Goal: Information Seeking & Learning: Learn about a topic

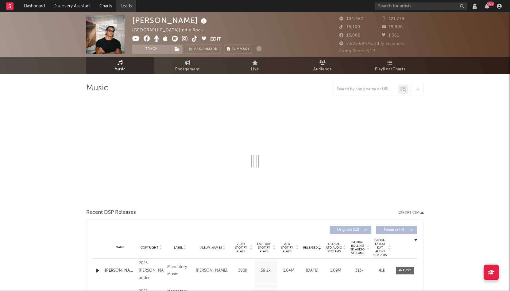
select select "6m"
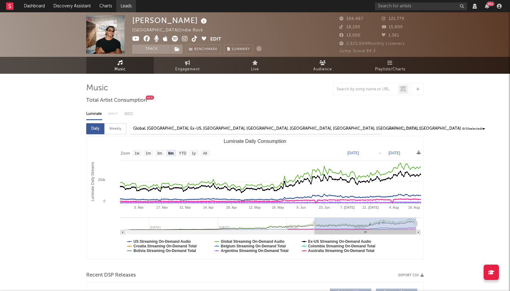
select select "View all"
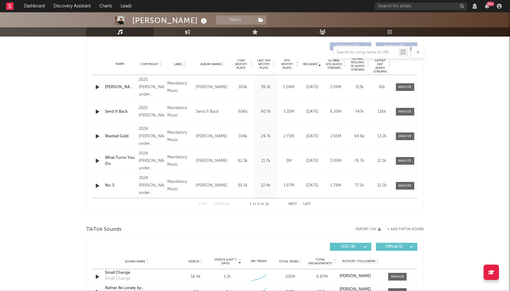
scroll to position [232, 0]
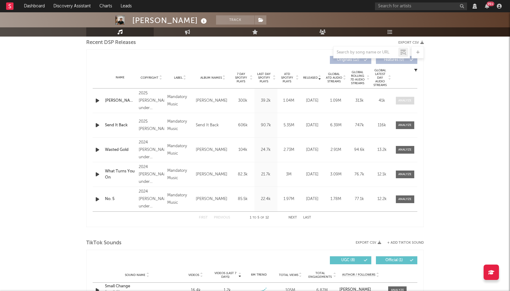
click at [403, 103] on span at bounding box center [405, 101] width 18 height 8
select select "6m"
select select "View all"
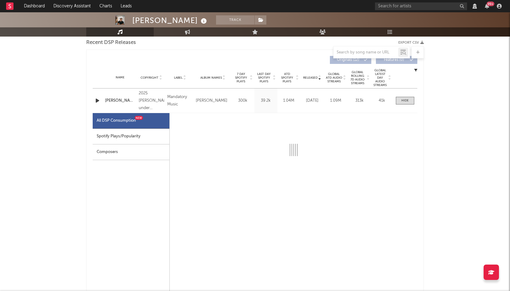
select select "1w"
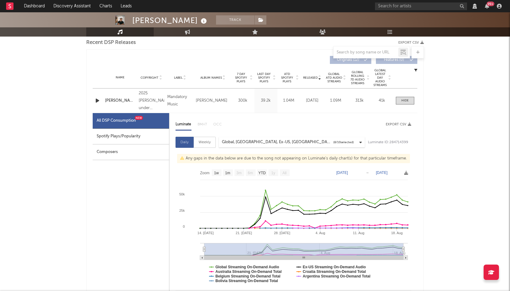
click at [131, 137] on div "Spotify Plays/Popularity" at bounding box center [131, 137] width 76 height 16
select select "1w"
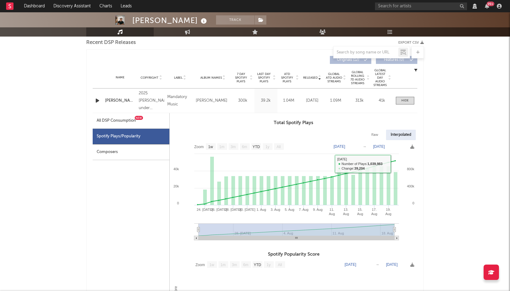
click at [403, 136] on div "Interpolated" at bounding box center [401, 134] width 30 height 10
click at [401, 102] on div at bounding box center [404, 100] width 7 height 5
select select "6m"
select select "View all"
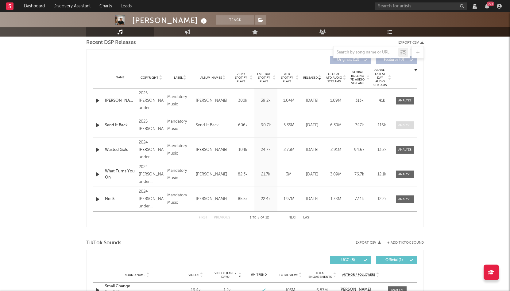
click at [403, 124] on div at bounding box center [404, 125] width 13 height 5
select select "6m"
select select "View all"
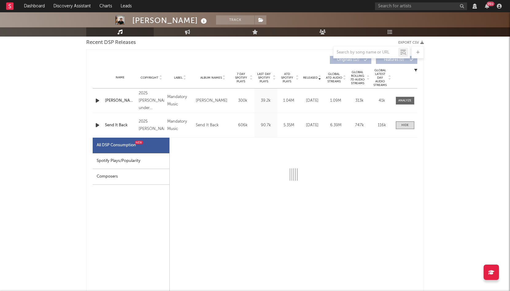
click at [144, 161] on div "Spotify Plays/Popularity" at bounding box center [131, 161] width 77 height 16
select select "1w"
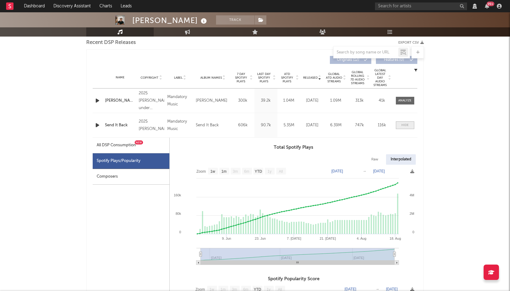
click at [408, 126] on div at bounding box center [404, 125] width 7 height 5
select select "6m"
select select "View all"
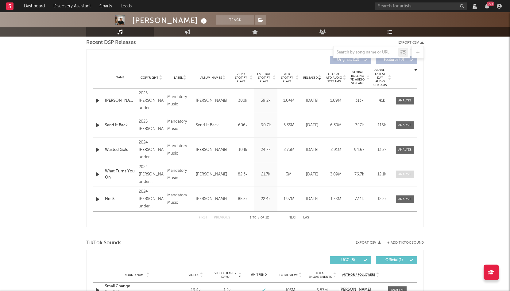
click at [402, 172] on div at bounding box center [404, 174] width 13 height 5
select select "6m"
select select "View all"
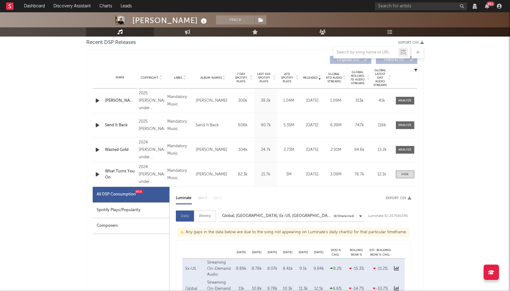
select select "6m"
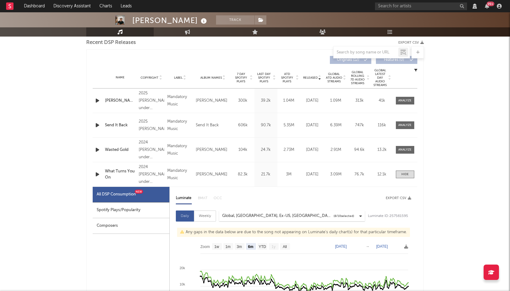
click at [145, 212] on div "Spotify Plays/Popularity" at bounding box center [131, 210] width 77 height 16
select select "6m"
select select "1w"
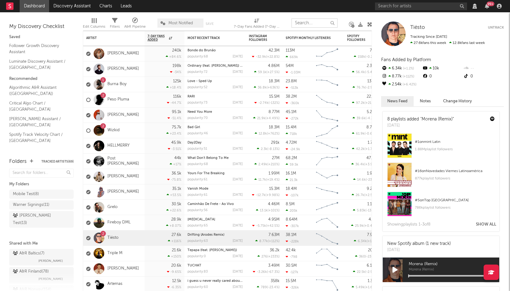
click at [313, 24] on input "text" at bounding box center [314, 22] width 46 height 9
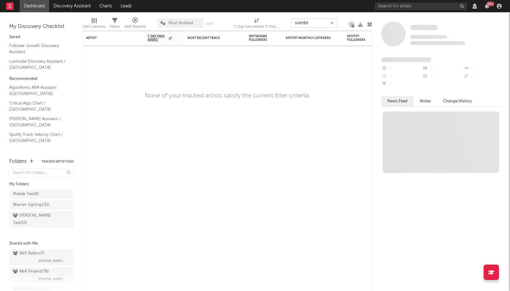
type input "sombr"
click at [408, 9] on input "text" at bounding box center [421, 6] width 92 height 8
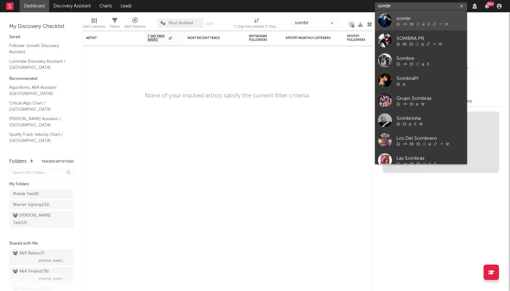
type input "sombr"
click at [403, 19] on div "sombr" at bounding box center [429, 18] width 67 height 7
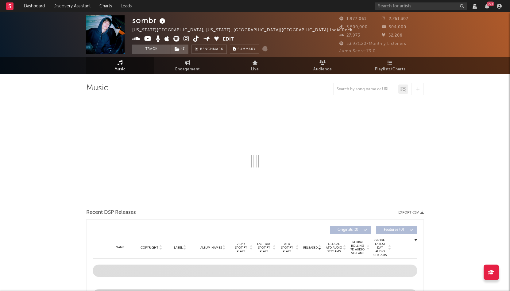
select select "View all"
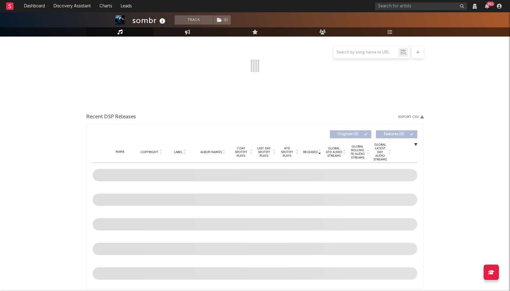
select select "View all"
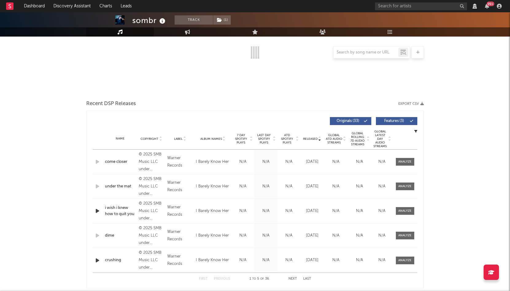
select select "View all"
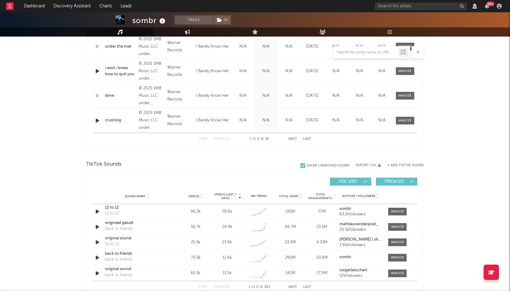
select select "View all"
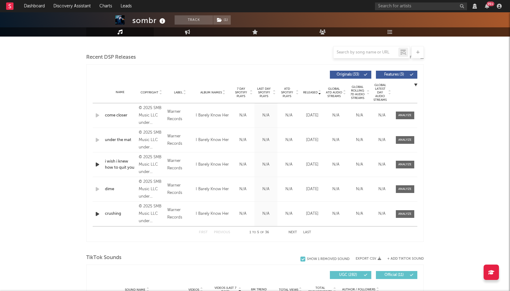
scroll to position [155, 0]
select select "6m"
select select "View all"
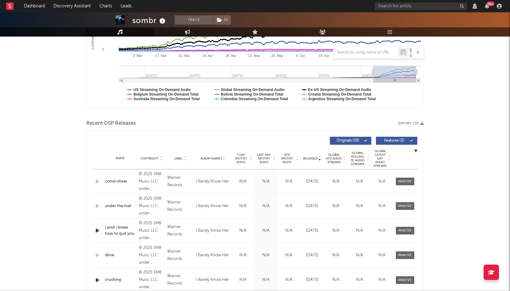
scroll to position [222, 0]
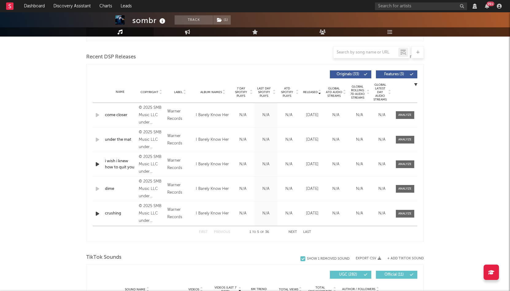
click at [310, 146] on div "Name under the mat Copyright © 2025 SMB Music LLC under exclusive license to Wa…" at bounding box center [255, 139] width 325 height 24
click at [398, 168] on span at bounding box center [405, 164] width 18 height 8
select select "View all"
select select "6m"
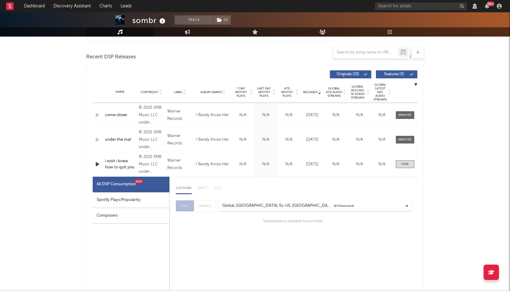
click at [132, 199] on div "Spotify Plays/Popularity" at bounding box center [131, 200] width 77 height 16
select select "1w"
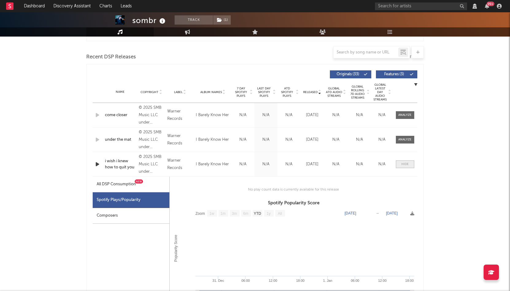
click at [397, 161] on span at bounding box center [405, 164] width 18 height 8
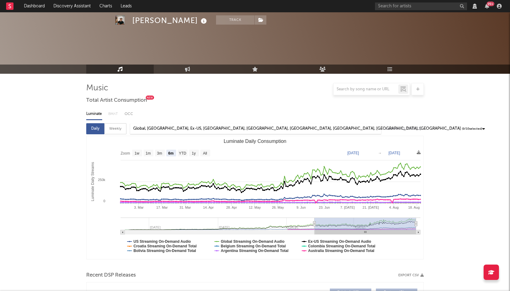
select select "6m"
select select "1w"
select select "View all"
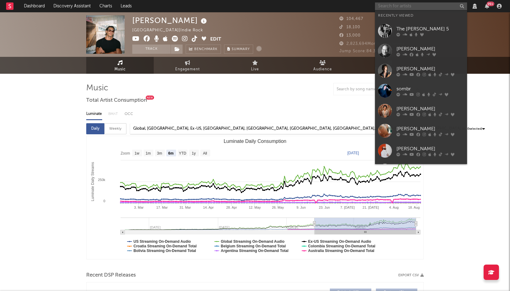
click at [401, 9] on input "text" at bounding box center [421, 6] width 92 height 8
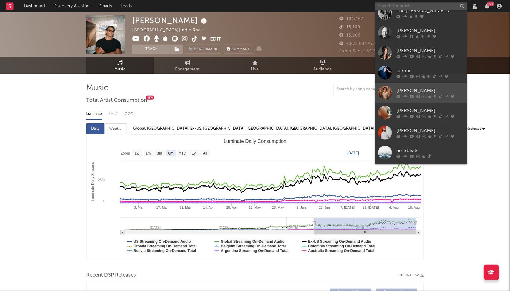
scroll to position [19, 0]
click at [428, 89] on div "[PERSON_NAME]" at bounding box center [429, 89] width 67 height 7
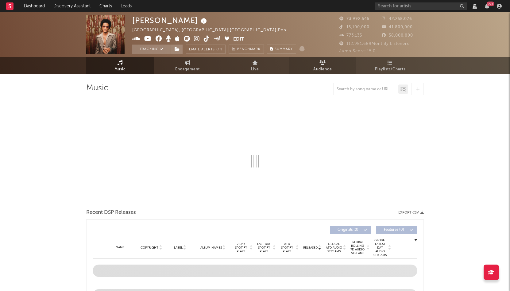
select select "View all"
select select "6m"
select select "View all"
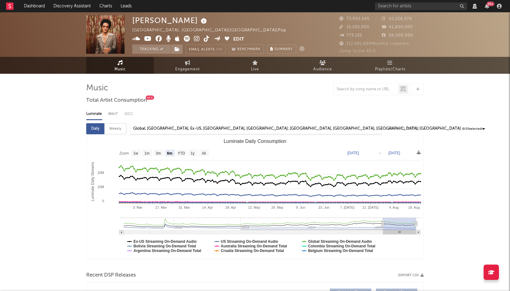
select select "View all"
select select "6m"
select select "View all"
select select "6m"
